Goal: Task Accomplishment & Management: Use online tool/utility

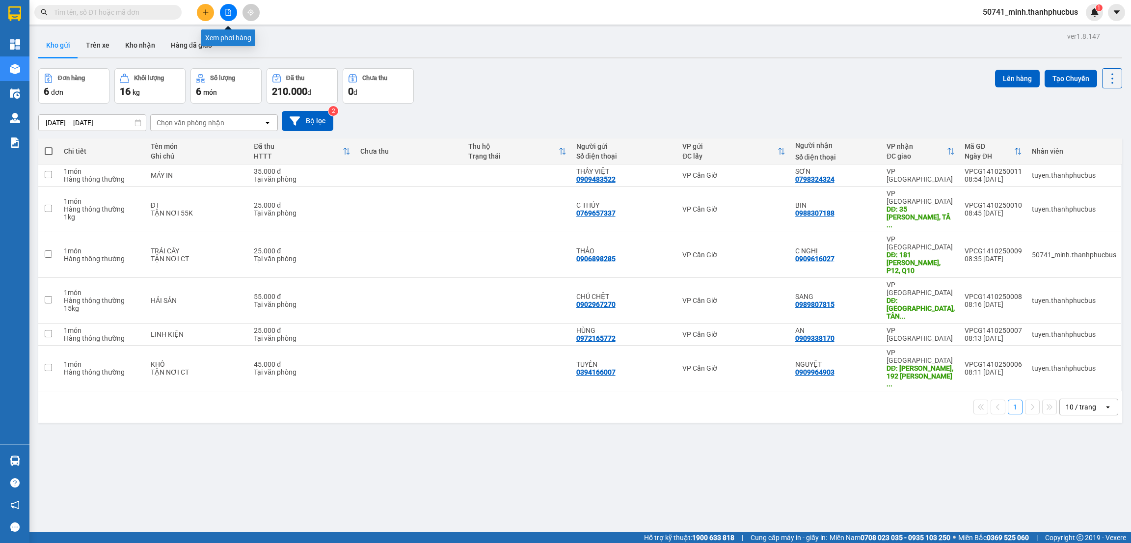
click at [228, 11] on icon "file-add" at bounding box center [228, 12] width 7 height 7
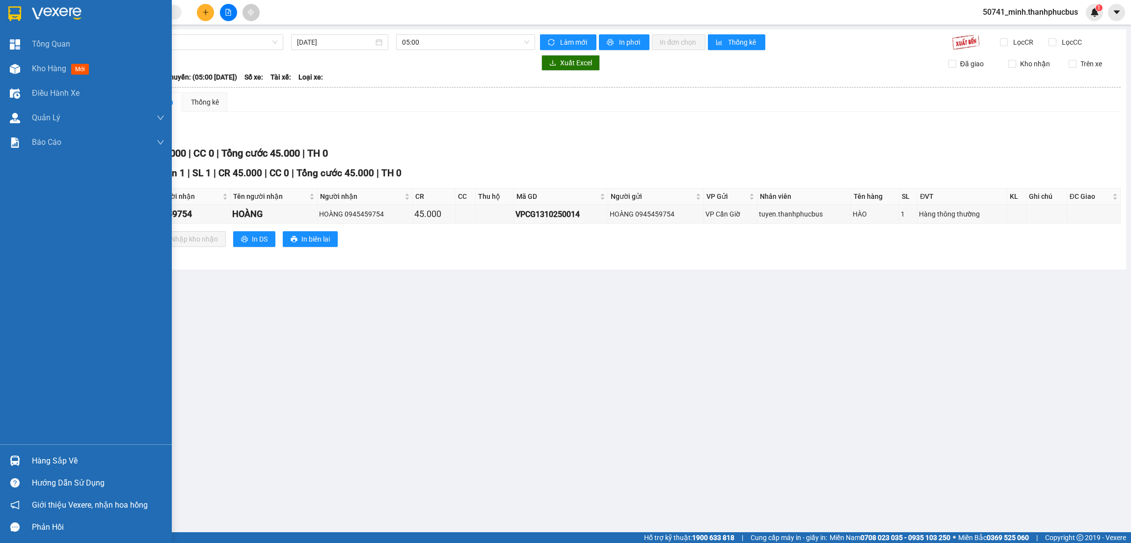
click at [49, 461] on div "Hàng sắp về" at bounding box center [98, 460] width 133 height 15
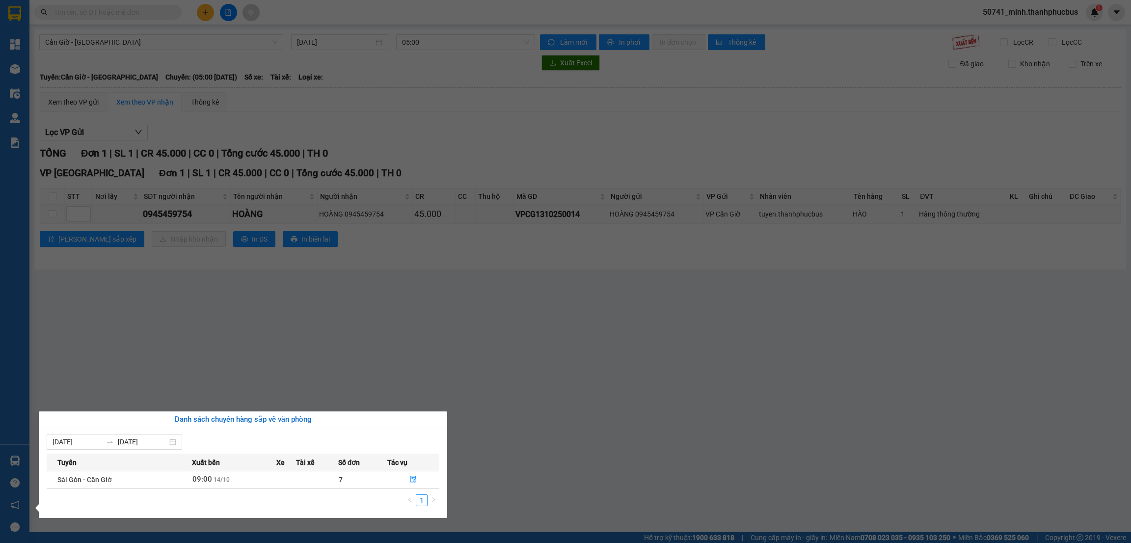
click at [298, 480] on td at bounding box center [317, 479] width 42 height 17
click at [419, 483] on button "button" at bounding box center [413, 480] width 51 height 16
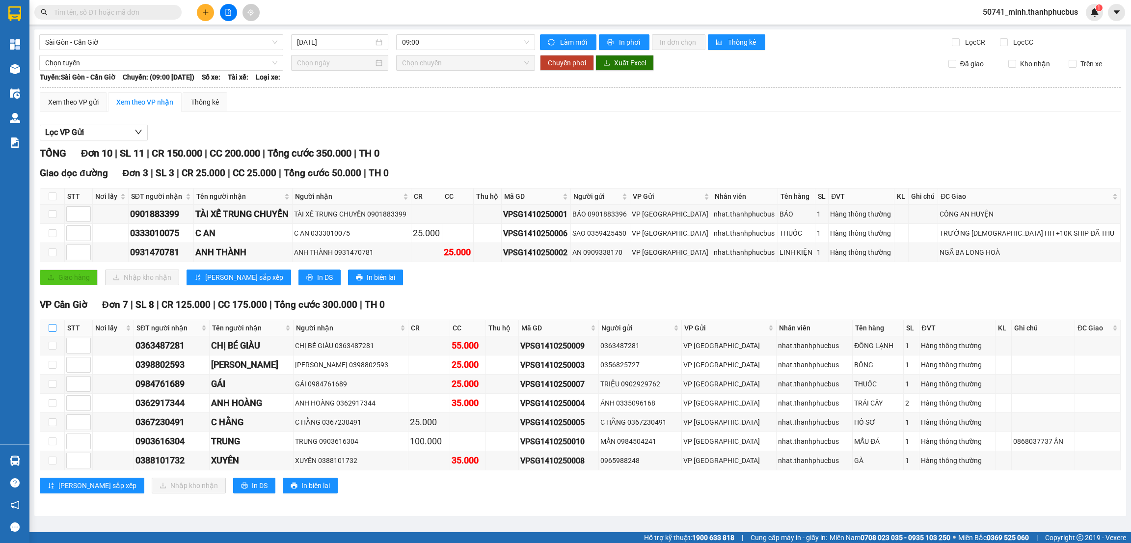
click at [53, 329] on input "checkbox" at bounding box center [53, 328] width 8 height 8
checkbox input "true"
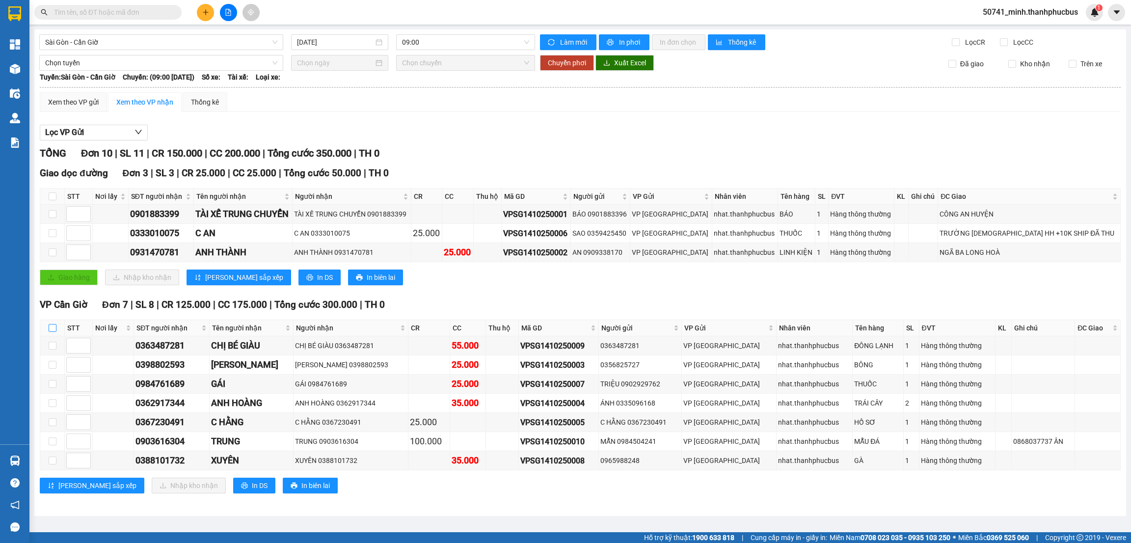
checkbox input "true"
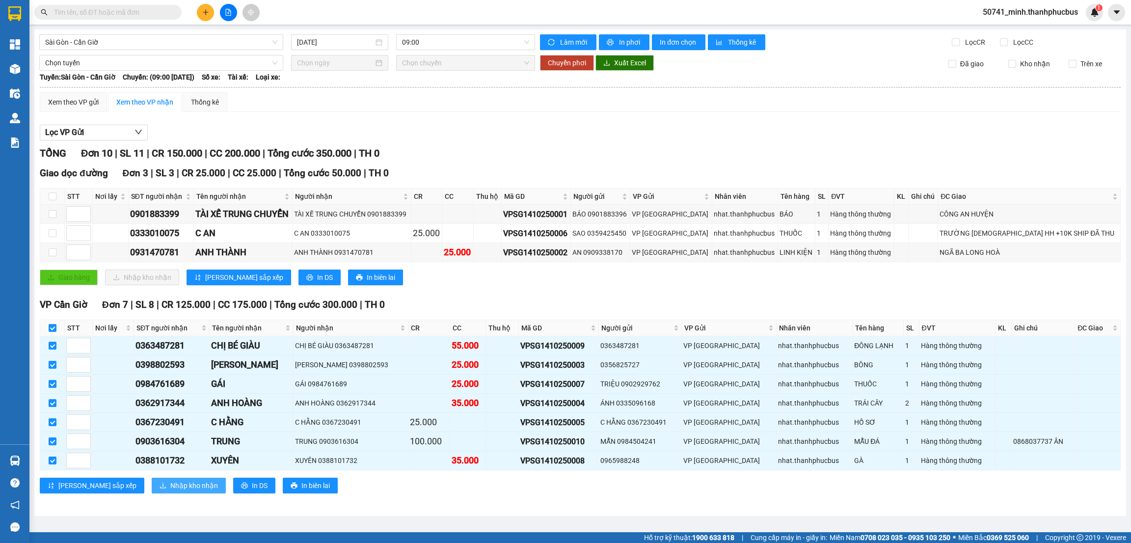
click at [170, 487] on span "Nhập kho nhận" at bounding box center [194, 485] width 48 height 11
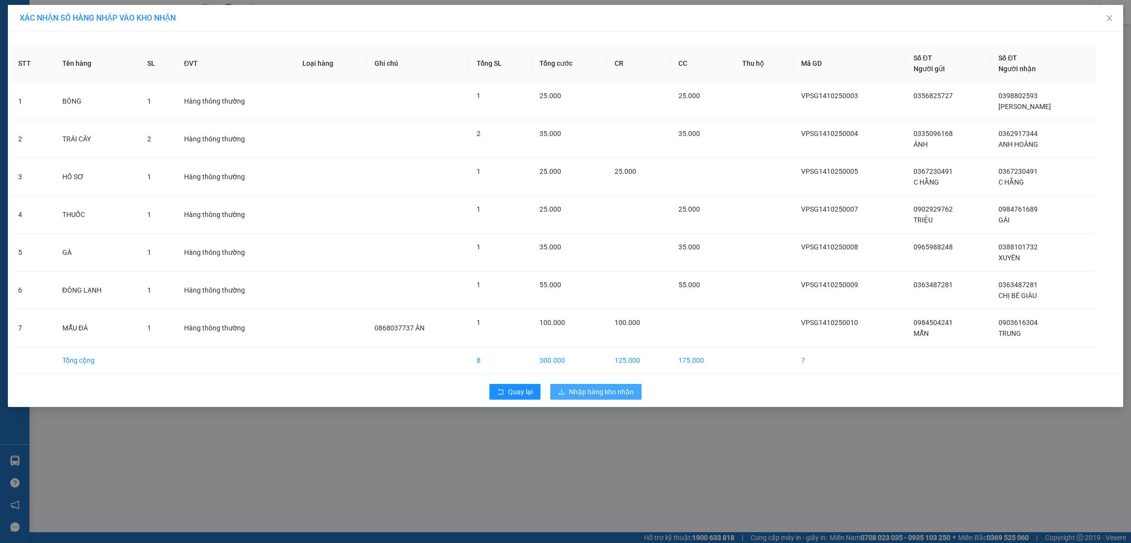
click at [586, 391] on span "Nhập hàng kho nhận" at bounding box center [601, 391] width 65 height 11
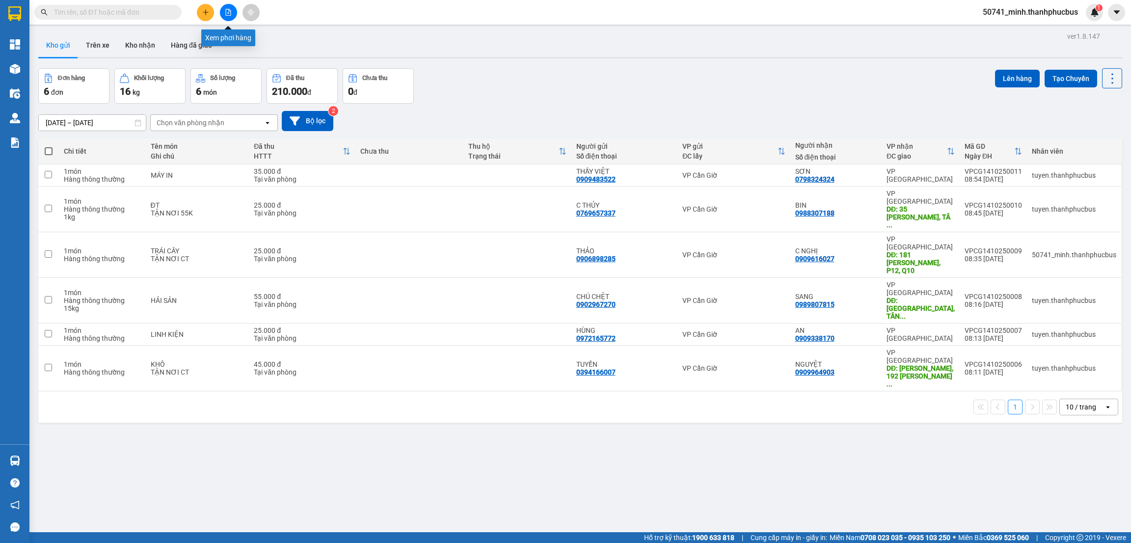
click at [229, 12] on icon "file-add" at bounding box center [228, 12] width 7 height 7
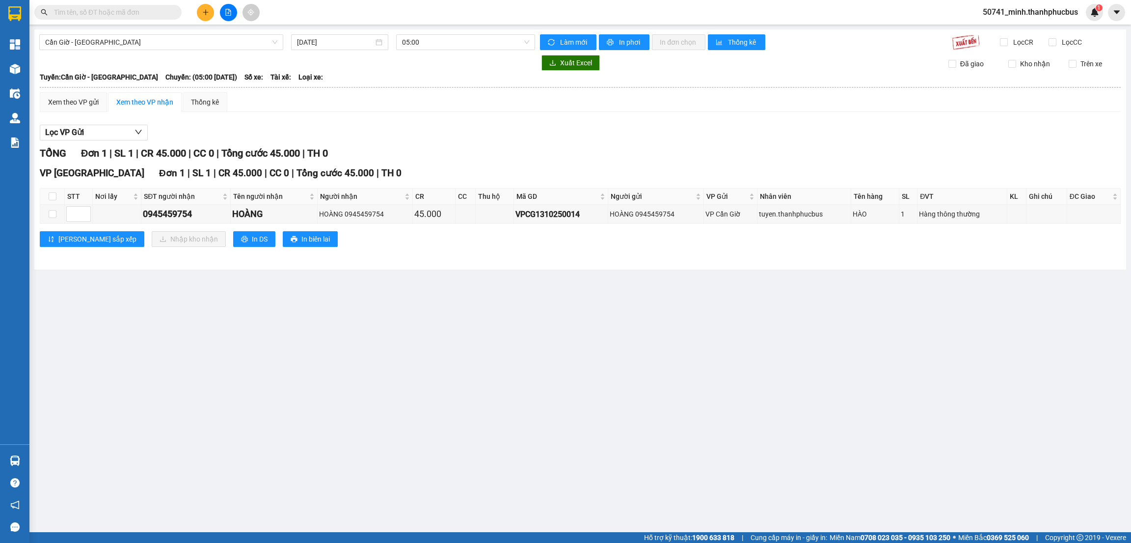
click at [234, 41] on span "Cần Giờ - Sài Gòn" at bounding box center [161, 42] width 232 height 15
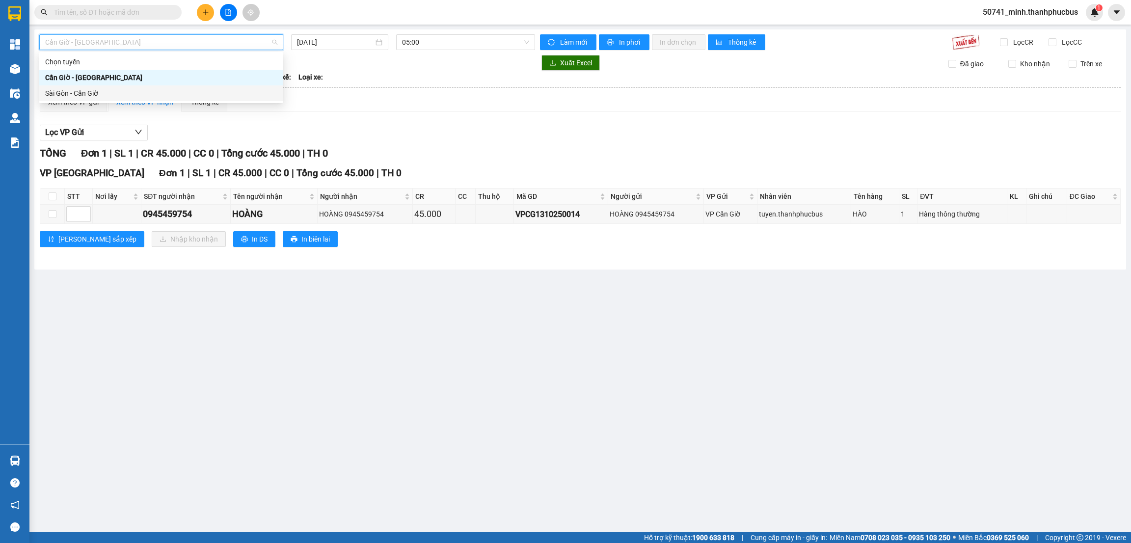
click at [84, 94] on div "Sài Gòn - Cần Giờ" at bounding box center [161, 93] width 232 height 11
type input "14/10/2025"
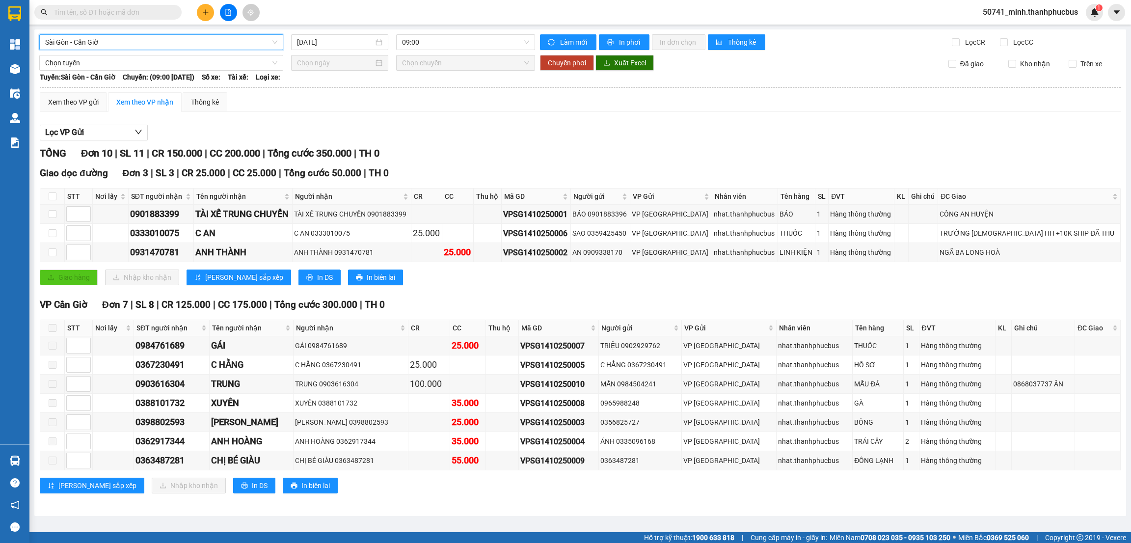
click at [173, 37] on span "Sài Gòn - Cần Giờ" at bounding box center [161, 42] width 232 height 15
click at [99, 76] on div "Cần Giờ - Sài Gòn" at bounding box center [161, 77] width 232 height 11
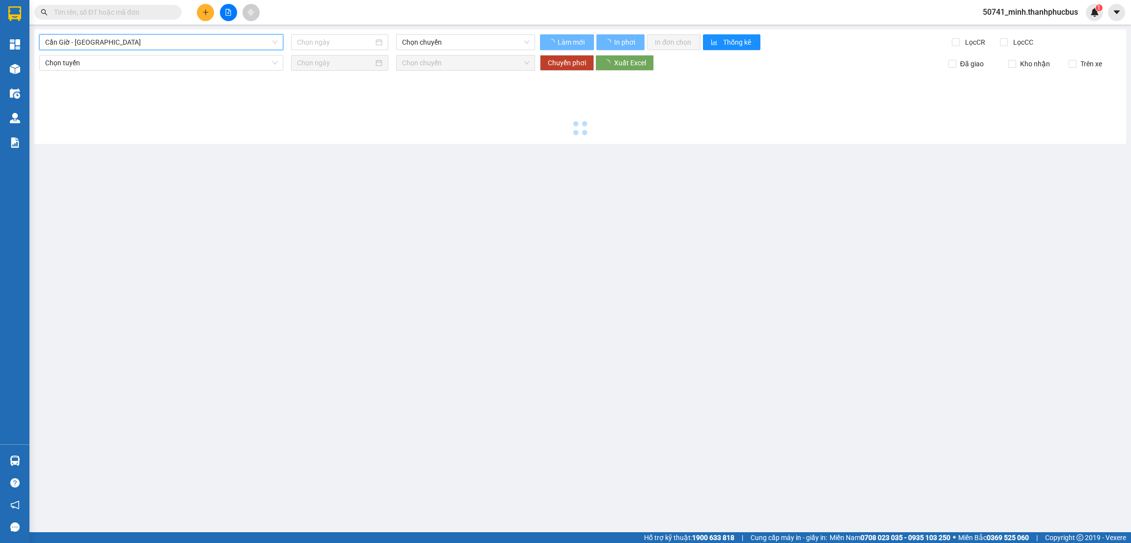
type input "14/10/2025"
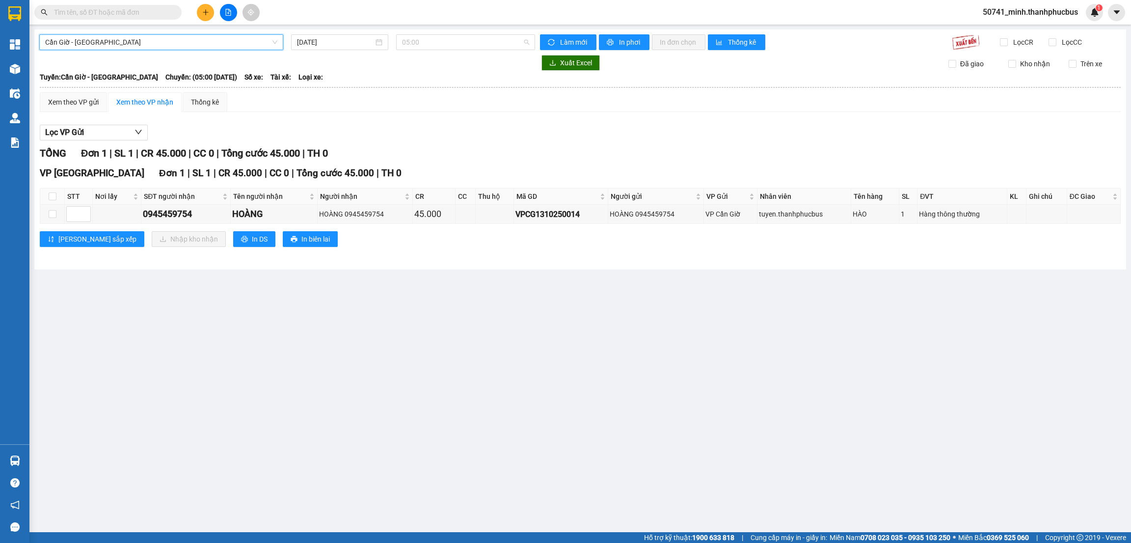
click at [446, 44] on span "05:00" at bounding box center [465, 42] width 127 height 15
click at [419, 92] on div "08:00" at bounding box center [440, 93] width 77 height 11
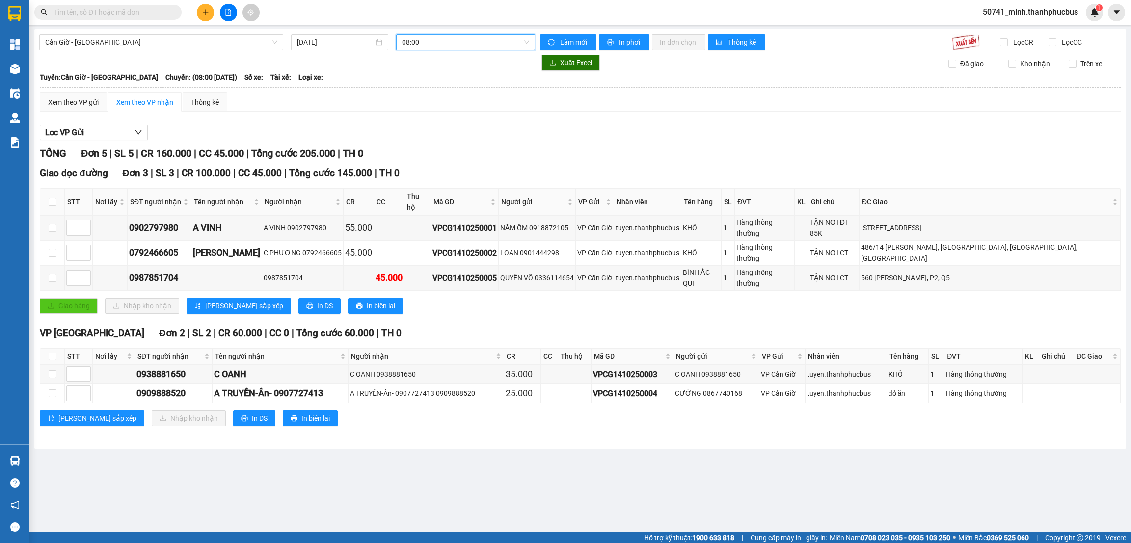
click at [349, 513] on main "Cần Giờ - Sài Gòn 14/10/2025 08:00 08:00 Làm mới In phơi In đơn chọn Thống kê L…" at bounding box center [565, 266] width 1131 height 532
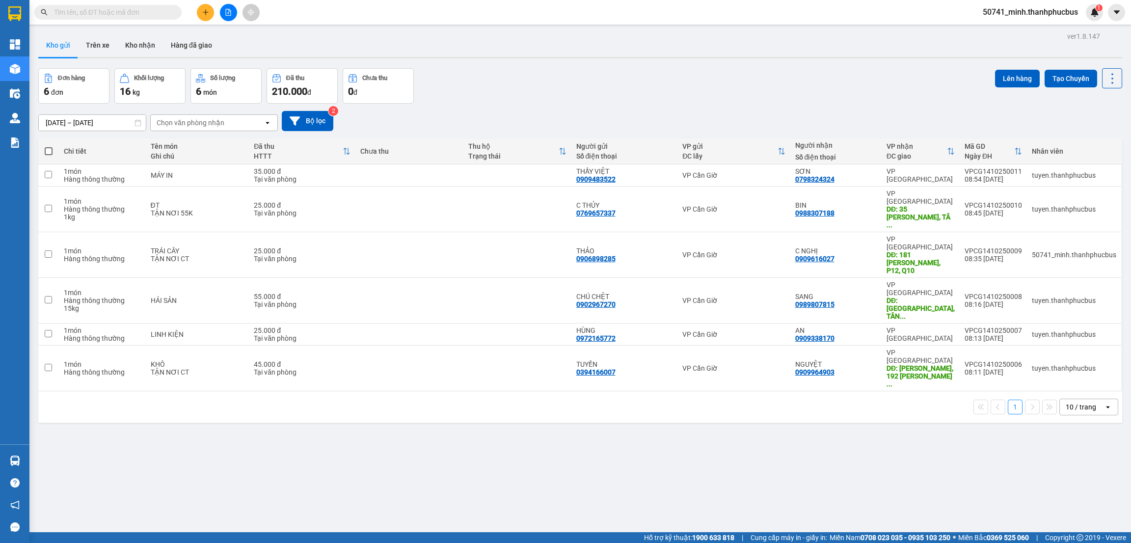
click at [96, 50] on button "Trên xe" at bounding box center [97, 45] width 39 height 24
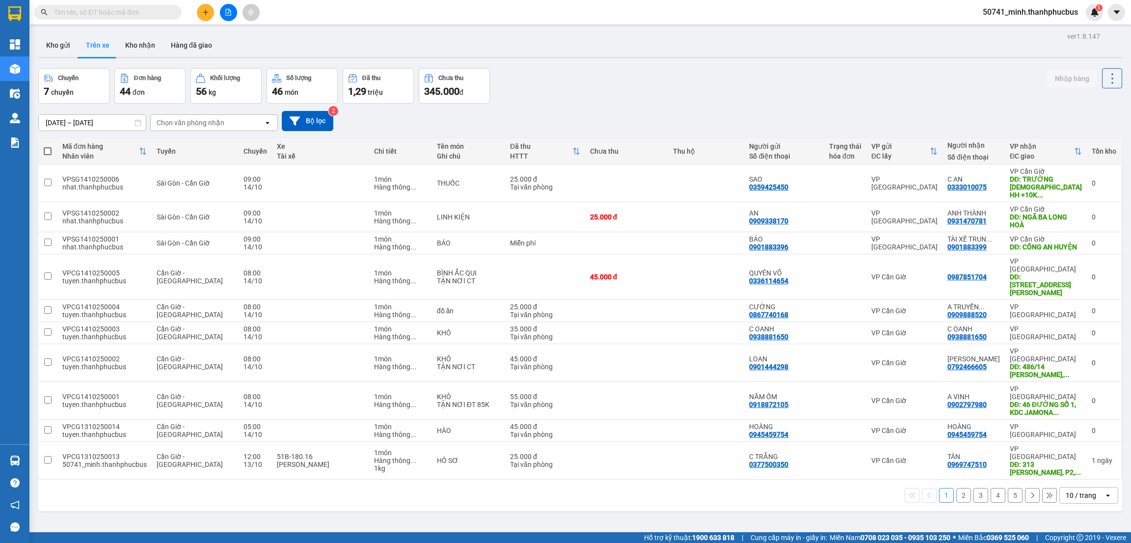
click at [205, 123] on div "Chọn văn phòng nhận" at bounding box center [191, 123] width 68 height 10
click at [185, 163] on span "VP Cần Giờ" at bounding box center [176, 162] width 37 height 10
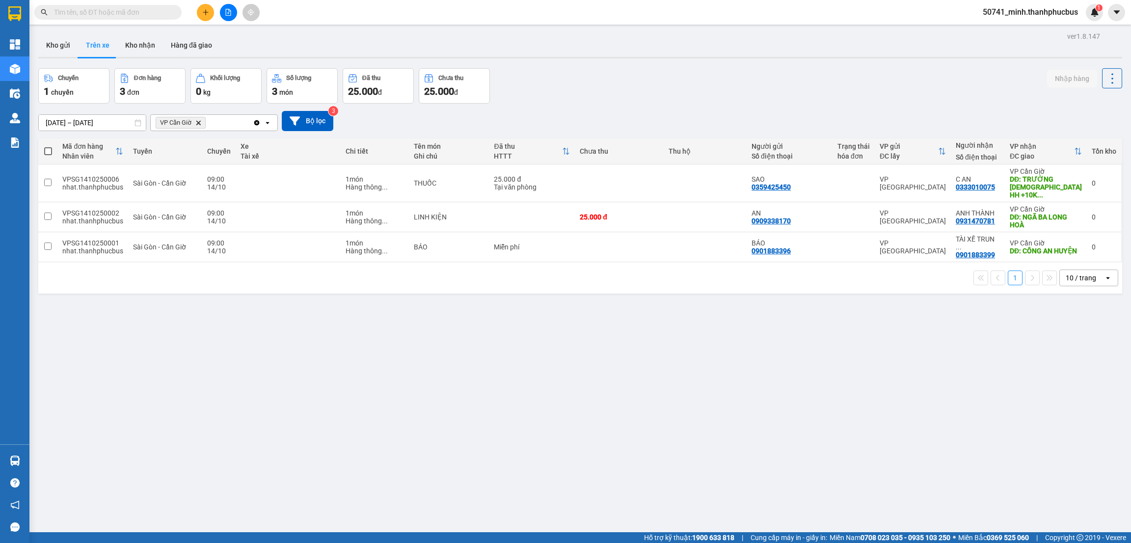
click at [144, 49] on button "Kho nhận" at bounding box center [140, 45] width 46 height 24
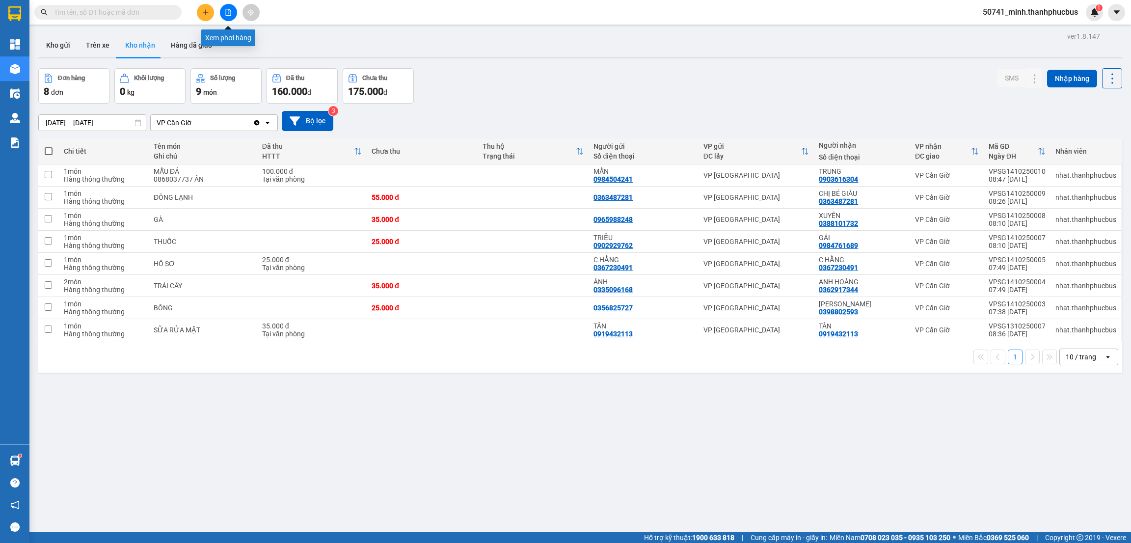
click at [229, 16] on button at bounding box center [228, 12] width 17 height 17
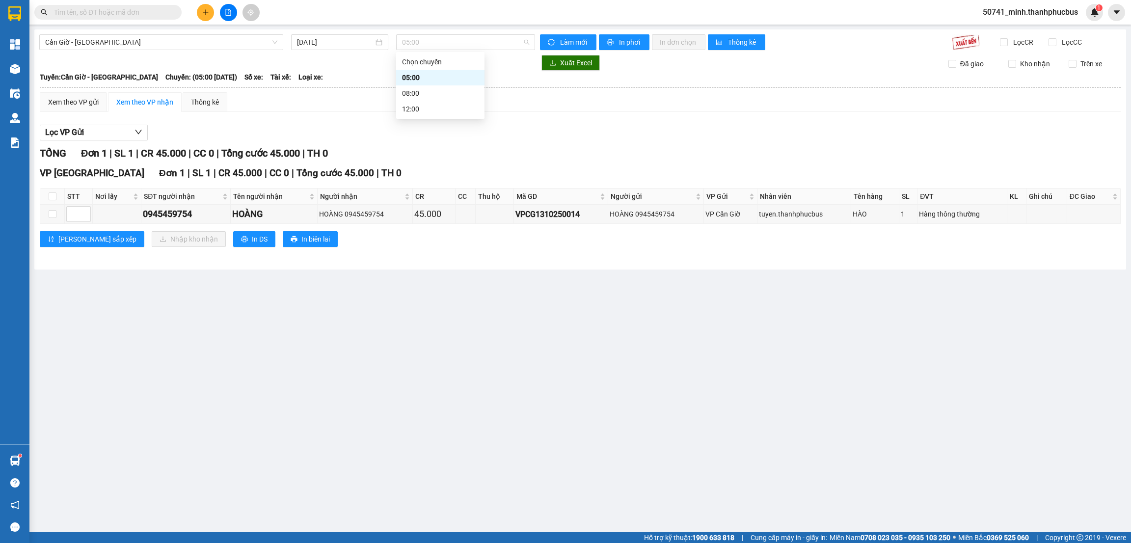
click at [436, 45] on span "05:00" at bounding box center [465, 42] width 127 height 15
click at [418, 89] on div "08:00" at bounding box center [440, 93] width 77 height 11
